Goal: Task Accomplishment & Management: Use online tool/utility

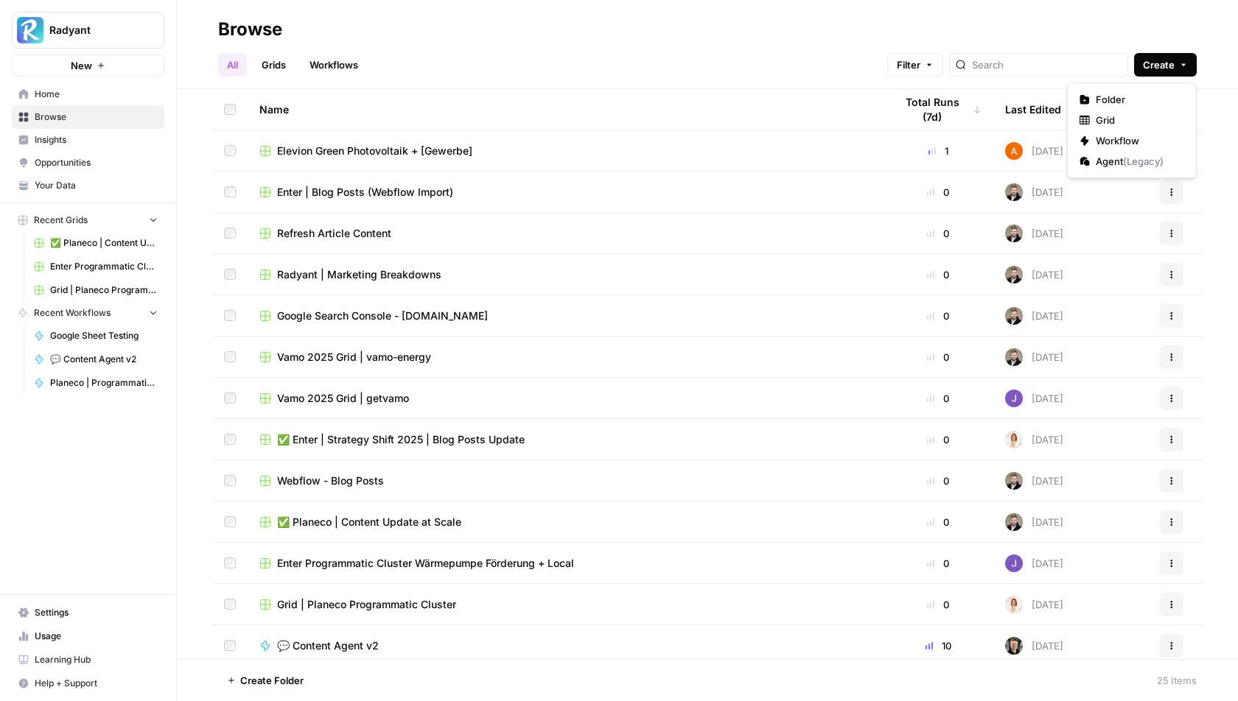
click at [1179, 63] on icon "button" at bounding box center [1183, 64] width 9 height 9
click at [357, 274] on span "Radyant | Marketing Breakdowns" at bounding box center [359, 274] width 164 height 15
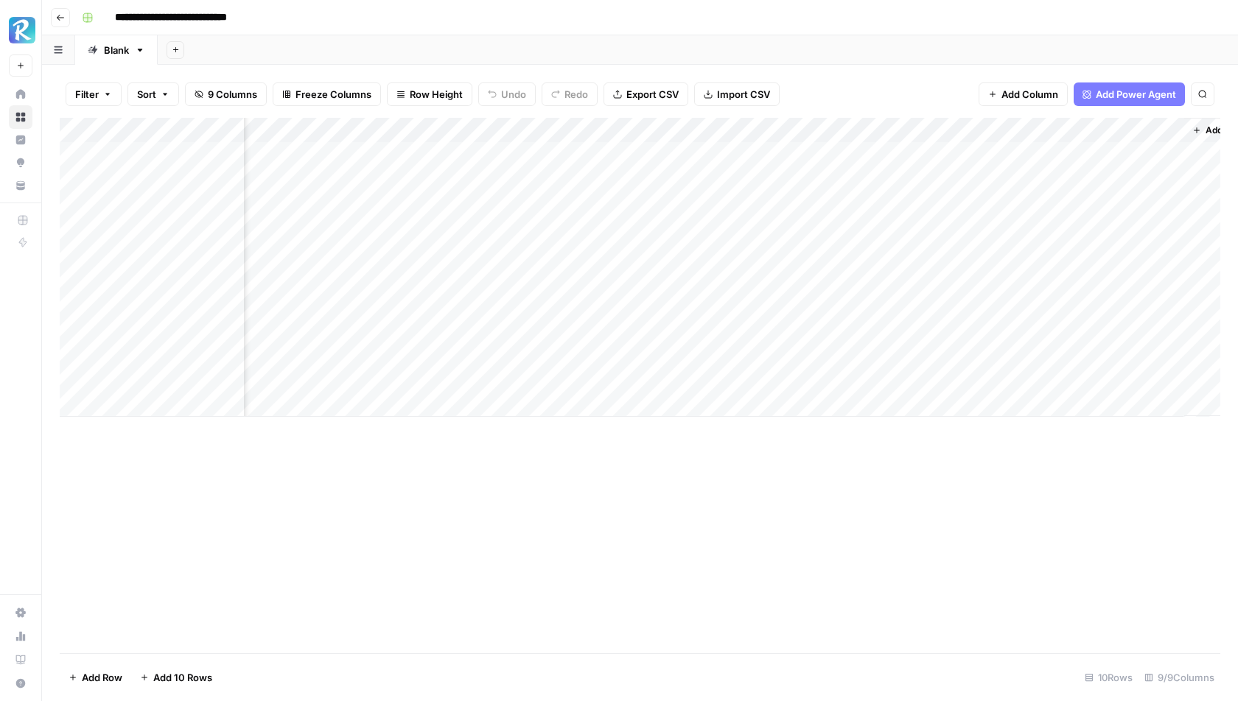
scroll to position [0, 336]
click at [1031, 88] on span "Add Column" at bounding box center [1029, 94] width 57 height 15
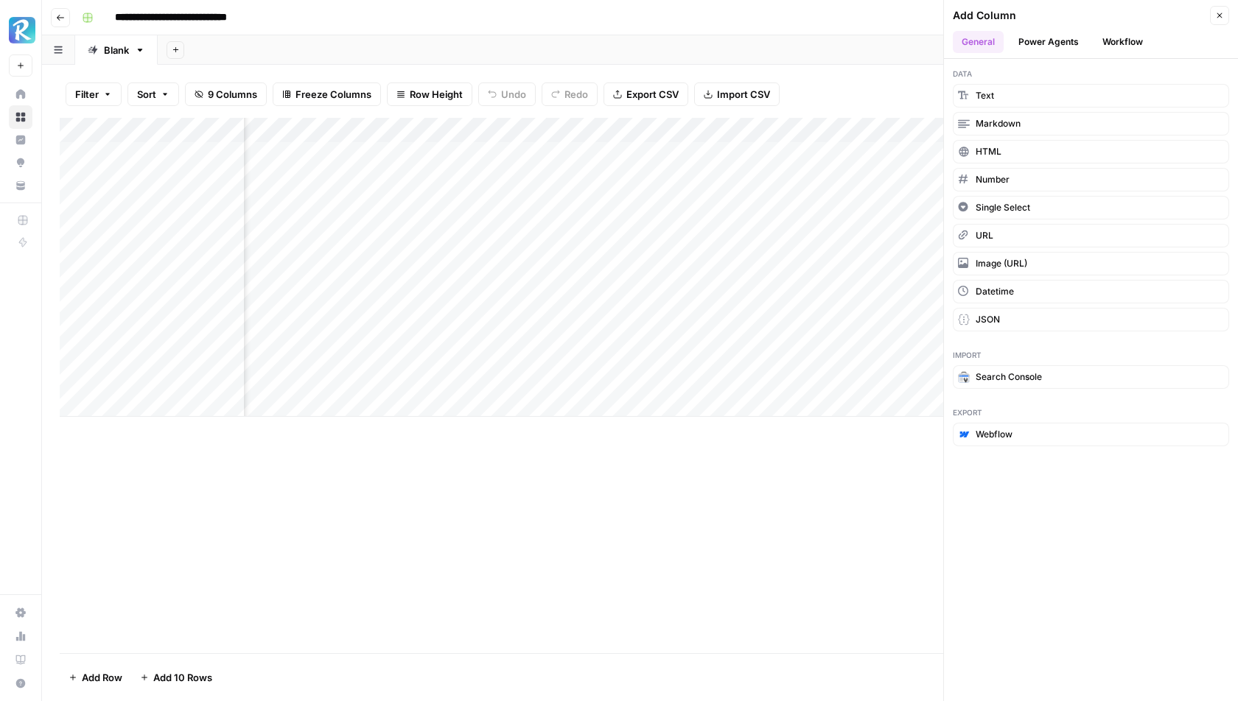
click at [1054, 35] on button "Power Agents" at bounding box center [1048, 42] width 78 height 22
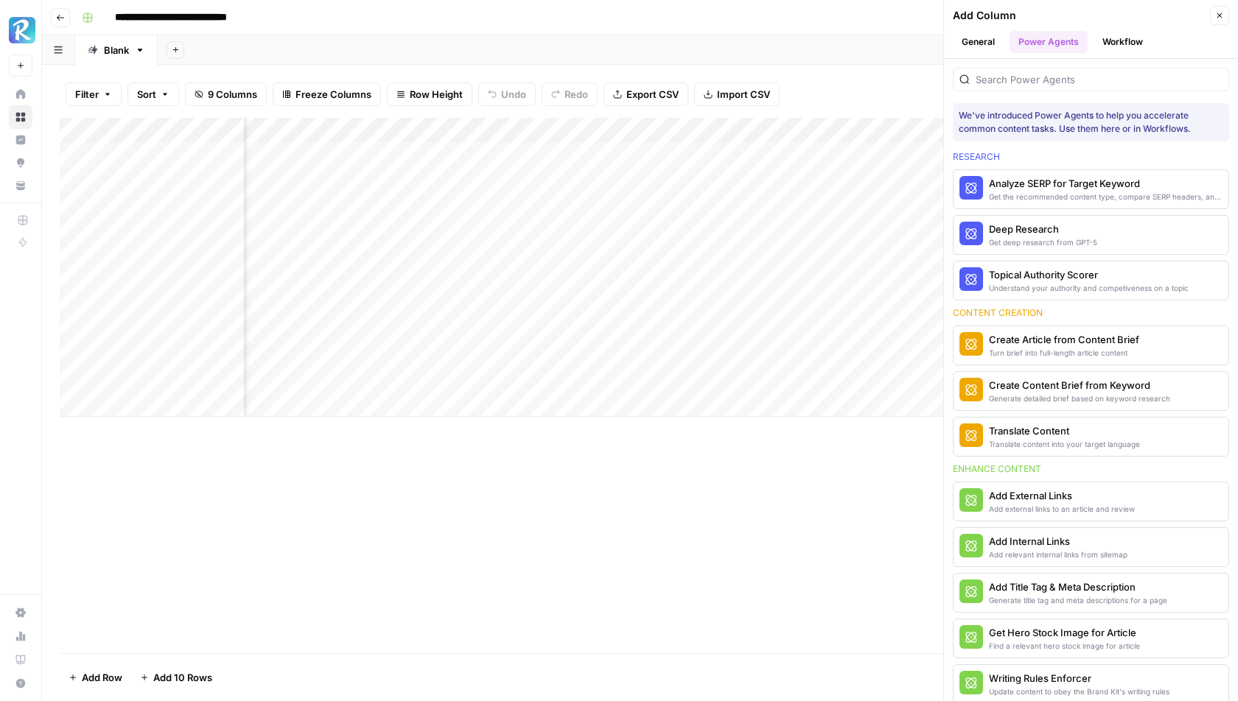
click at [995, 36] on button "General" at bounding box center [978, 42] width 51 height 22
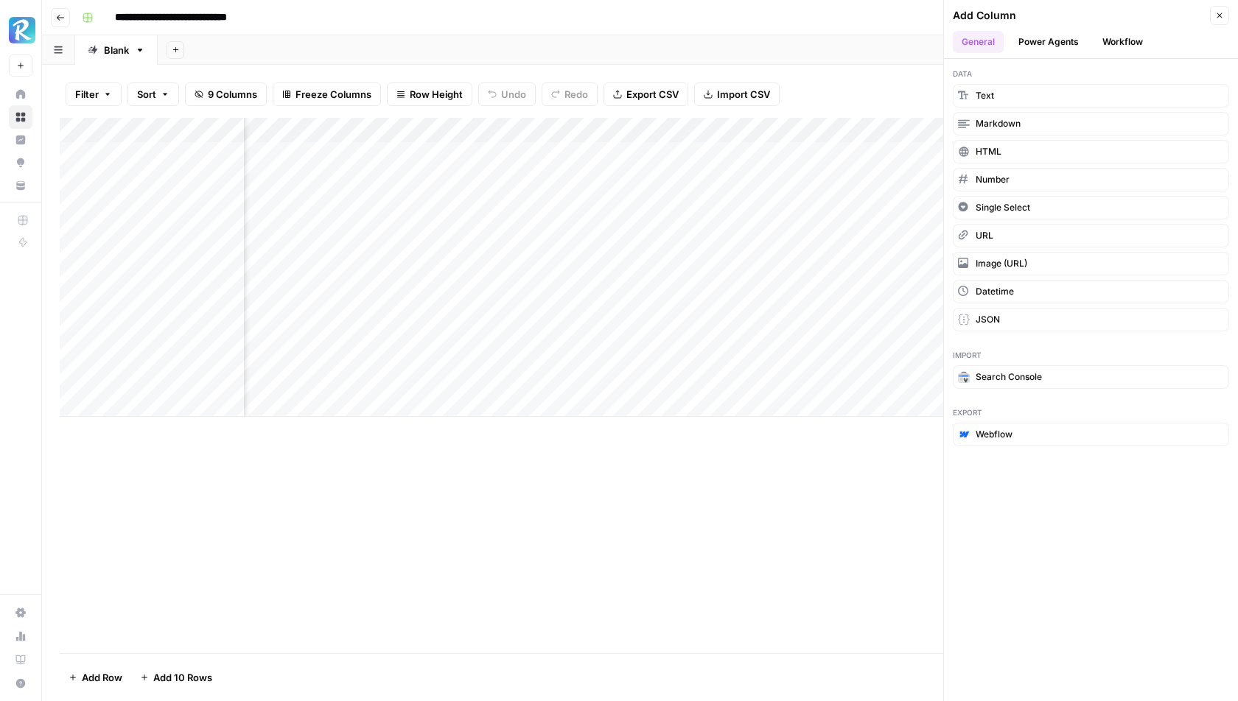
click at [1221, 13] on icon "button" at bounding box center [1219, 15] width 5 height 5
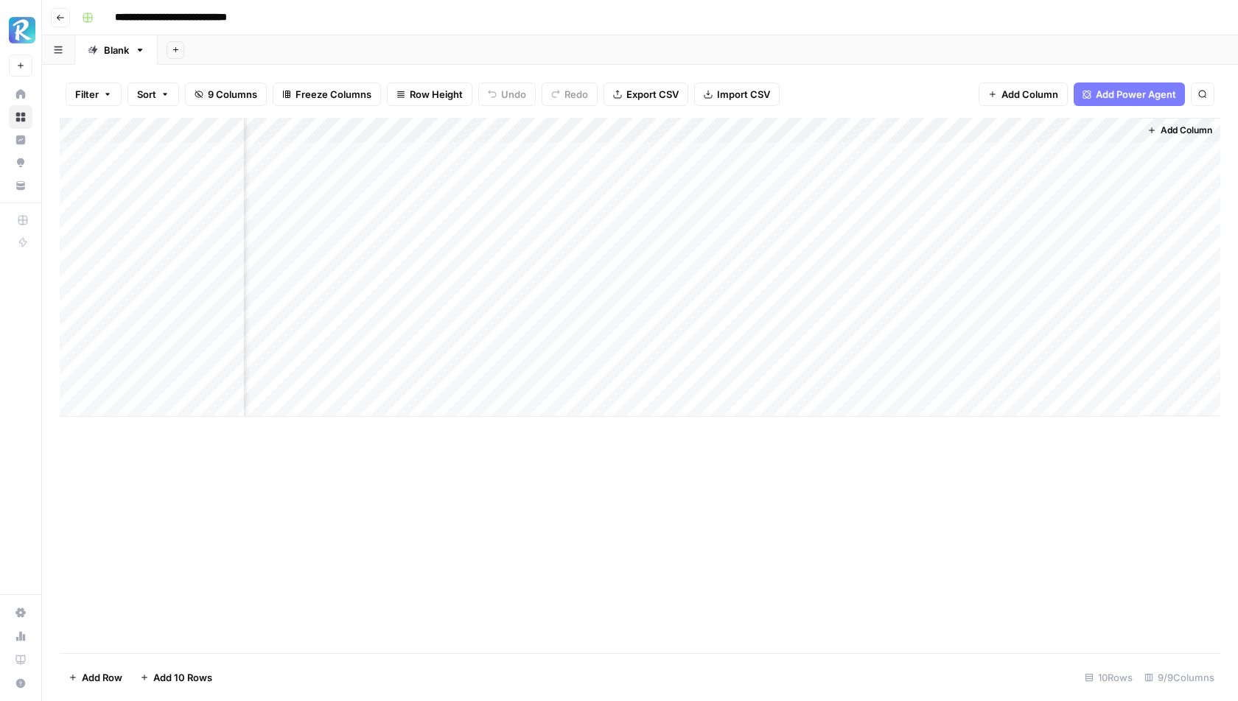
click at [176, 48] on icon "button" at bounding box center [176, 50] width 8 height 8
click at [659, 55] on div "Add Sheet" at bounding box center [698, 49] width 1080 height 29
